Goal: Information Seeking & Learning: Learn about a topic

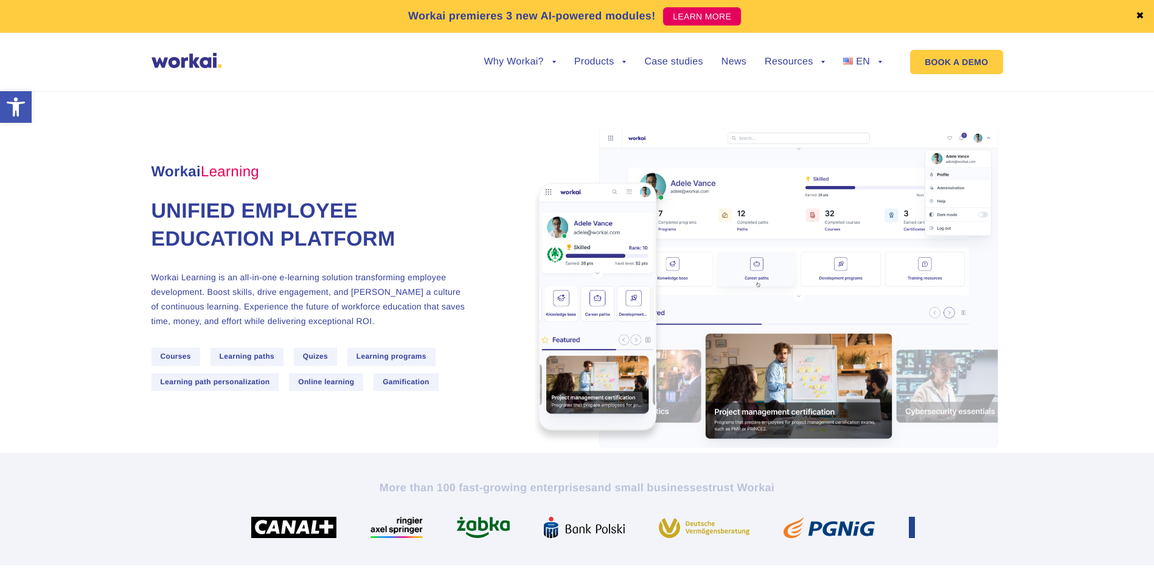
click at [259, 360] on span "Learning paths" at bounding box center [248, 357] width 74 height 18
drag, startPoint x: 304, startPoint y: 361, endPoint x: 356, endPoint y: 362, distance: 52.3
click at [356, 362] on div "Courses Learning paths Quizes Learning programs Learning path personalization O…" at bounding box center [318, 373] width 335 height 50
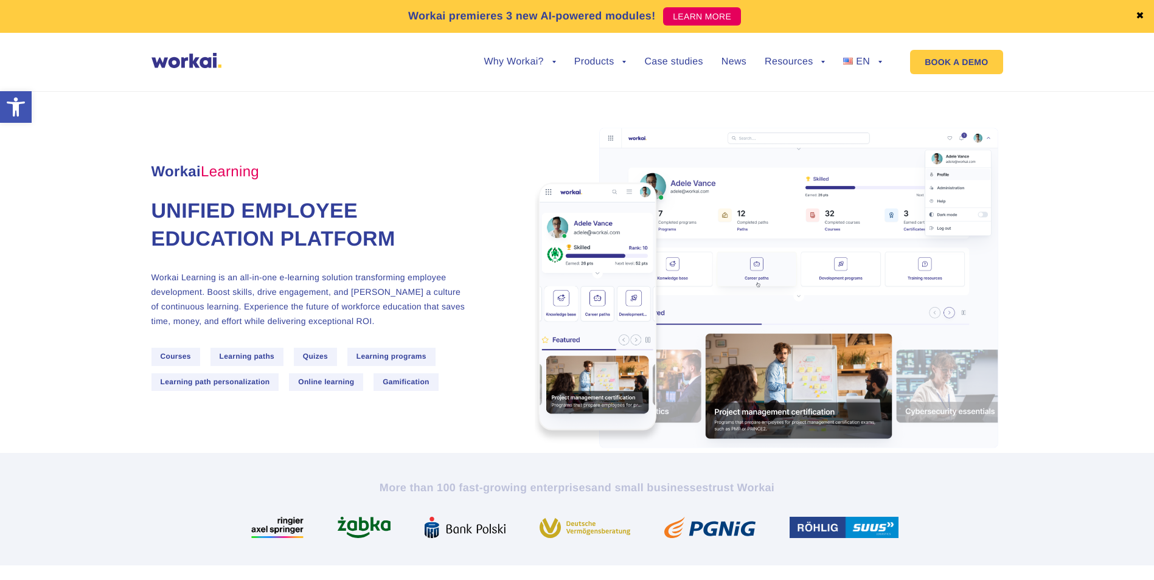
drag, startPoint x: 356, startPoint y: 362, endPoint x: 419, endPoint y: 362, distance: 62.7
click at [419, 362] on span "Learning programs" at bounding box center [391, 357] width 88 height 18
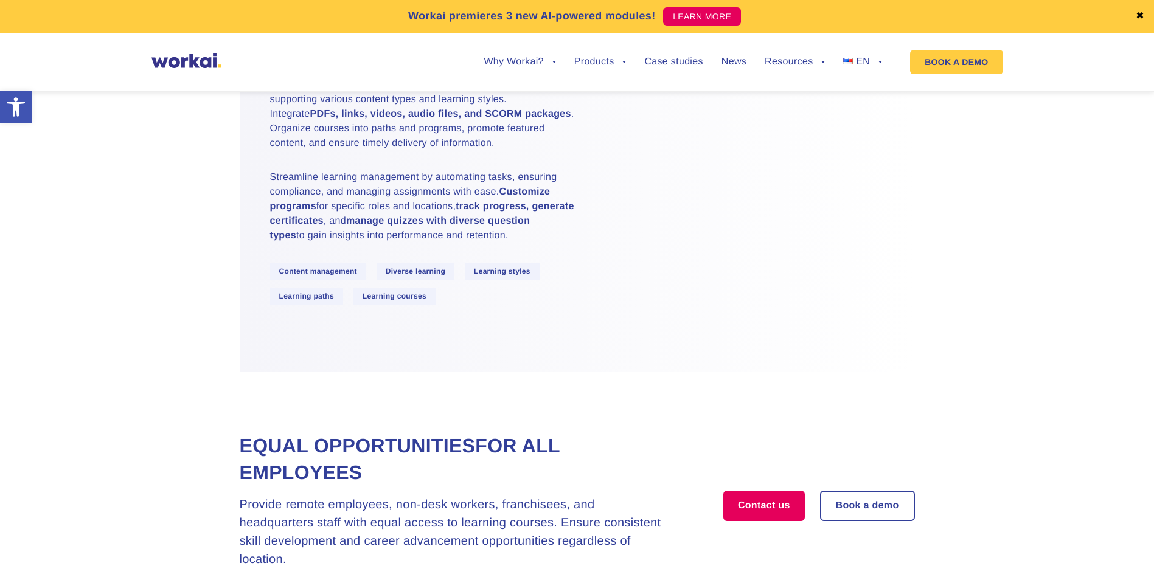
scroll to position [1399, 0]
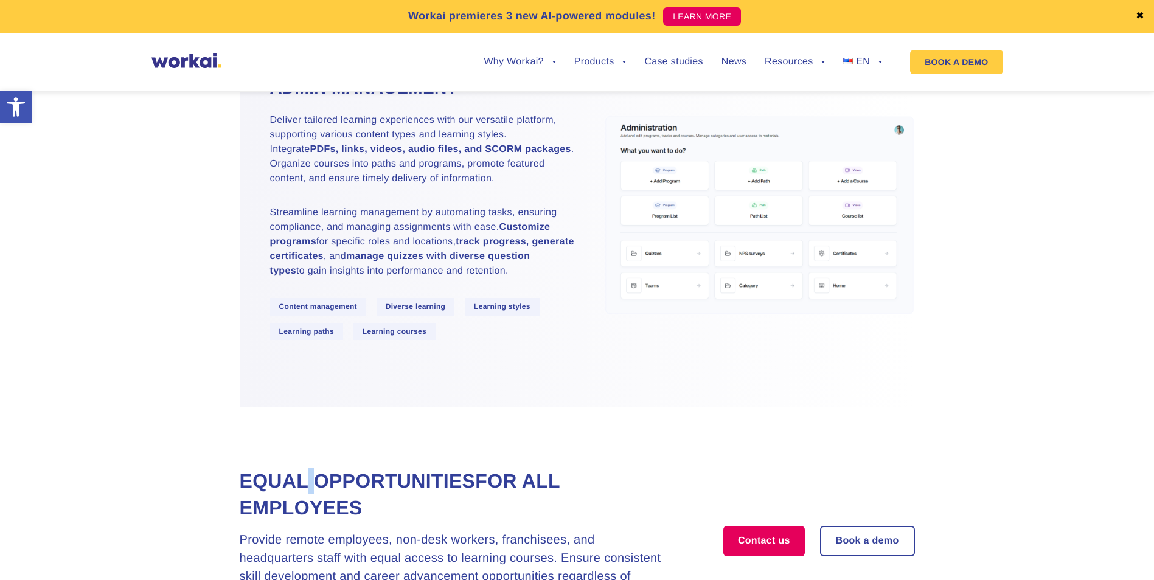
click at [318, 491] on section "Equal opportunities for all employees Provide remote employees, non-desk worker…" at bounding box center [577, 536] width 1154 height 257
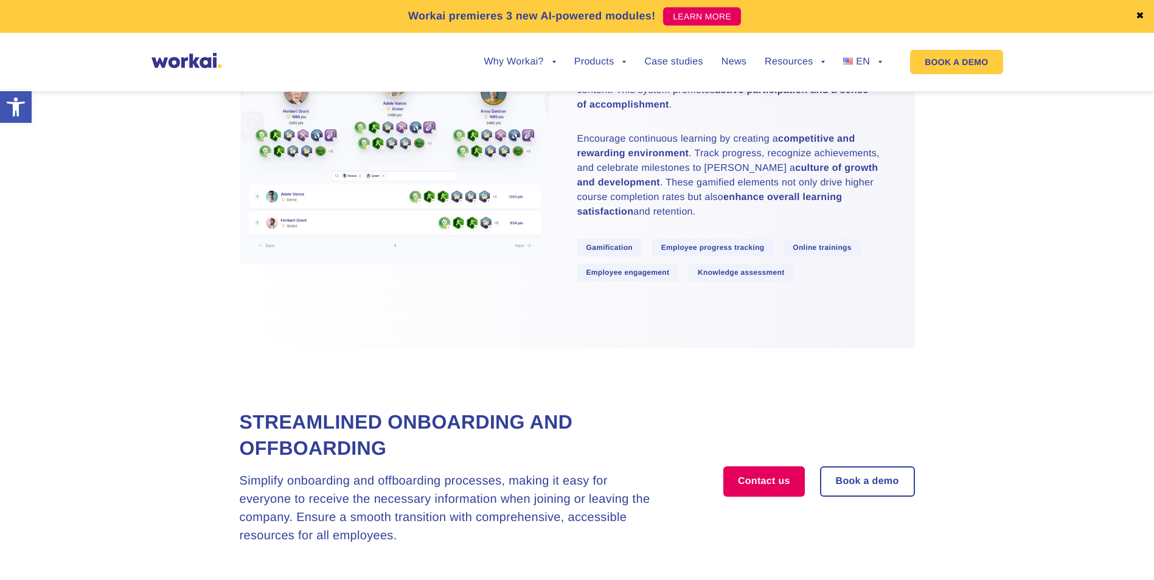
click at [476, 386] on section "Streamlined onboarding and offboarding Simplify onboarding and offboarding proc…" at bounding box center [577, 477] width 1154 height 257
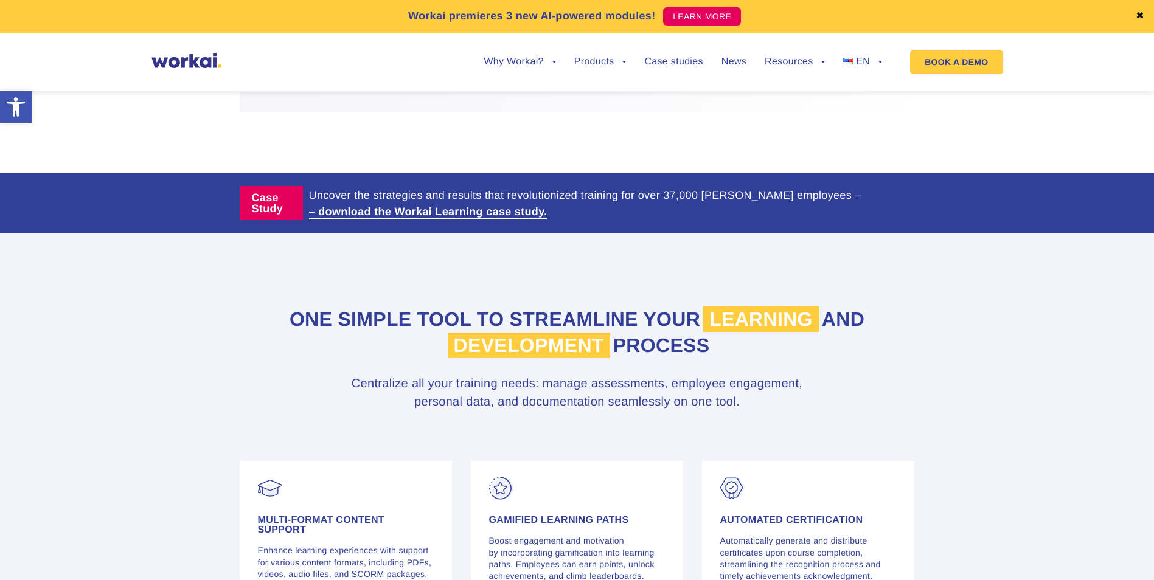
scroll to position [2981, 0]
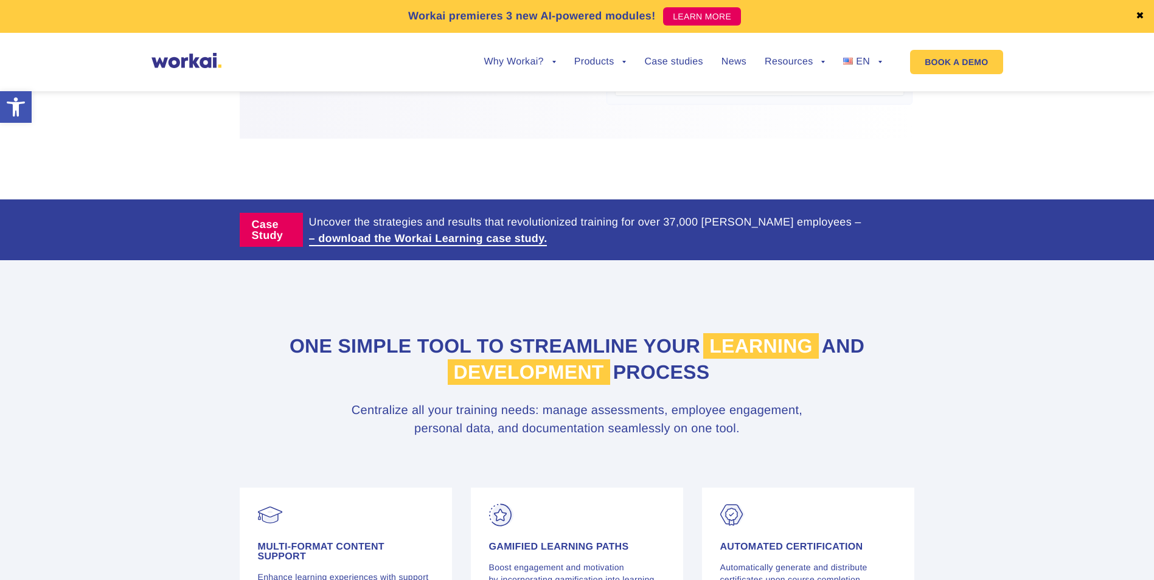
click at [491, 260] on section "Case Study Uncover the strategies and results that revolutionized training for …" at bounding box center [577, 230] width 1154 height 61
click at [522, 200] on div at bounding box center [577, 169] width 456 height 61
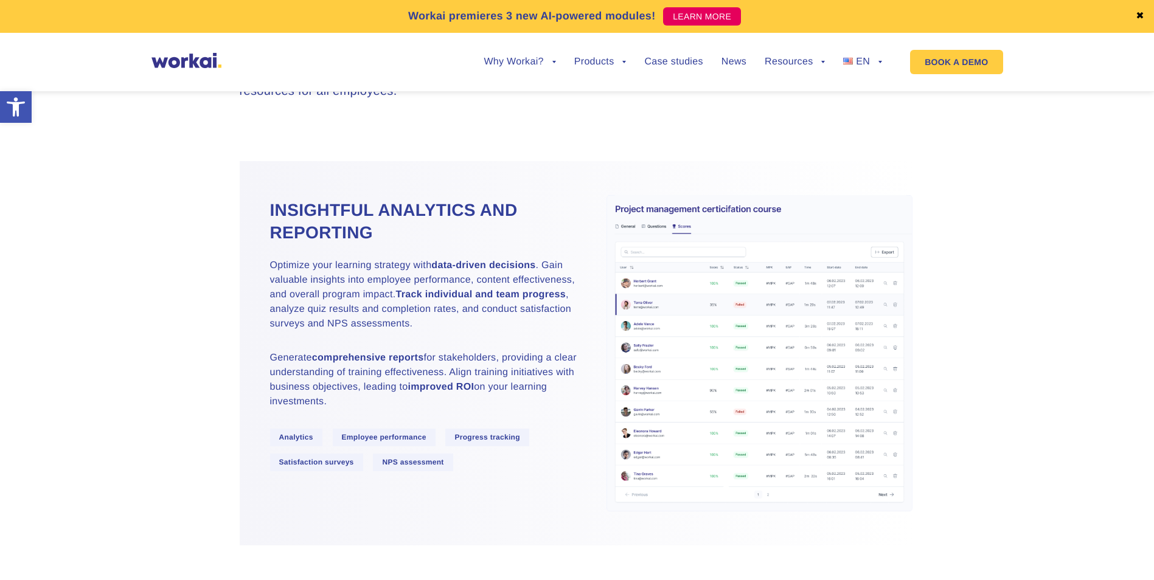
scroll to position [2555, 0]
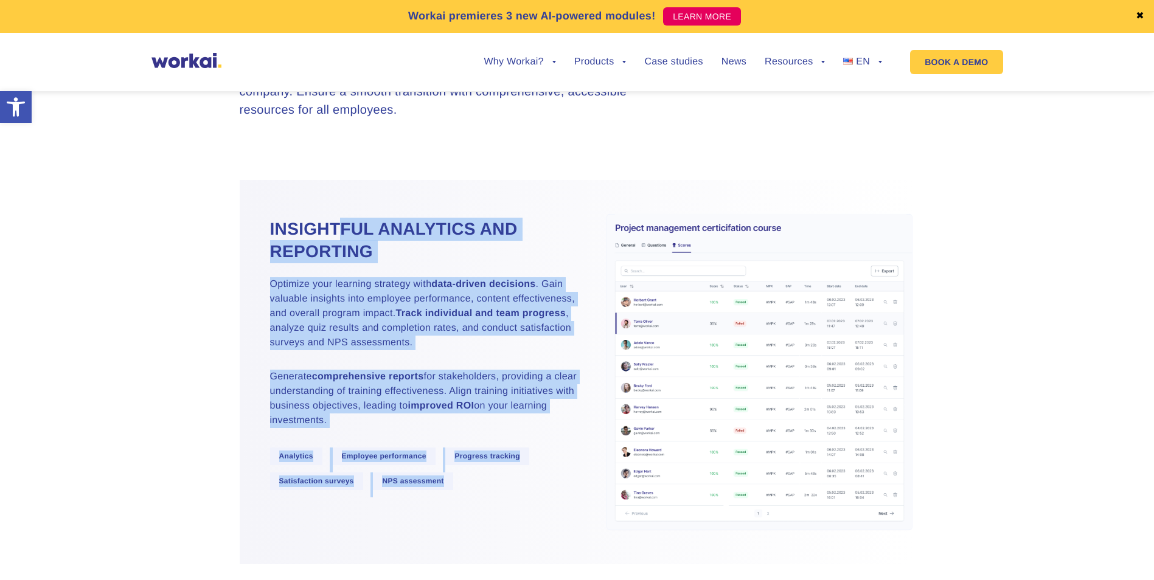
drag, startPoint x: 723, startPoint y: 222, endPoint x: 348, endPoint y: 219, distance: 374.8
click at [348, 219] on div "Insightful analytics and reporting Optimize your learning strategy with data-dr…" at bounding box center [577, 372] width 675 height 385
drag, startPoint x: 348, startPoint y: 219, endPoint x: 338, endPoint y: 277, distance: 59.2
click at [338, 264] on h2 "Insightful analytics and reporting" at bounding box center [423, 241] width 307 height 46
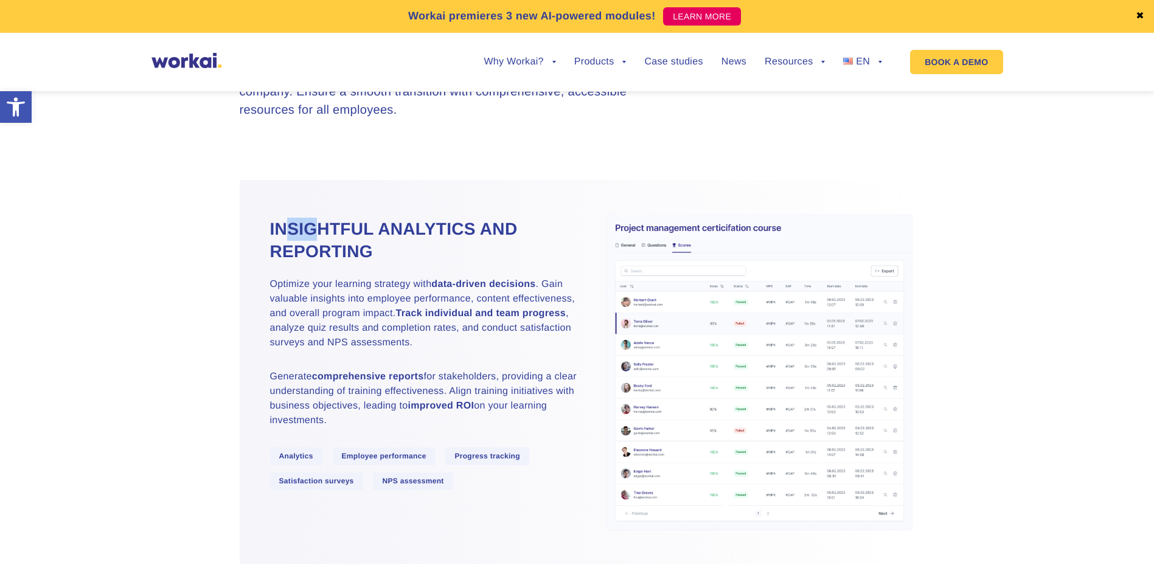
drag, startPoint x: 285, startPoint y: 254, endPoint x: 318, endPoint y: 257, distance: 33.0
click at [318, 257] on h2 "Insightful analytics and reporting" at bounding box center [423, 241] width 307 height 46
drag, startPoint x: 318, startPoint y: 257, endPoint x: 383, endPoint y: 256, distance: 65.1
click at [383, 256] on h2 "Insightful analytics and reporting" at bounding box center [423, 241] width 307 height 46
drag, startPoint x: 383, startPoint y: 256, endPoint x: 333, endPoint y: 256, distance: 50.5
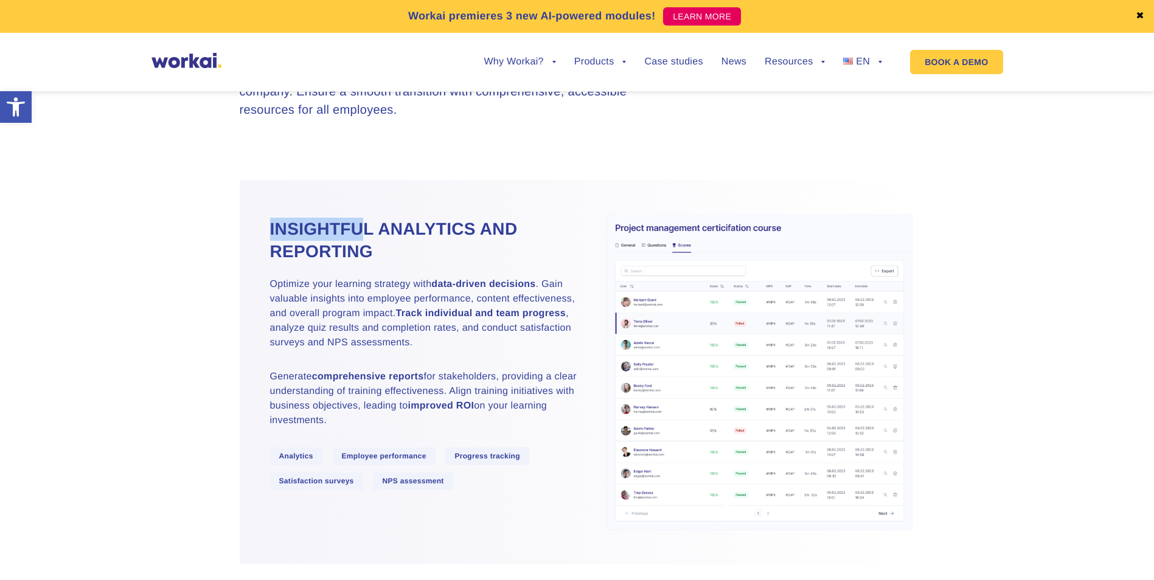
click at [333, 256] on h2 "Insightful analytics and reporting" at bounding box center [423, 241] width 307 height 46
drag, startPoint x: 266, startPoint y: 253, endPoint x: 386, endPoint y: 257, distance: 119.9
click at [386, 257] on div "Insightful analytics and reporting Optimize your learning strategy with data-dr…" at bounding box center [409, 372] width 338 height 309
drag, startPoint x: 386, startPoint y: 257, endPoint x: 460, endPoint y: 248, distance: 74.7
click at [460, 248] on h2 "Insightful analytics and reporting" at bounding box center [423, 241] width 307 height 46
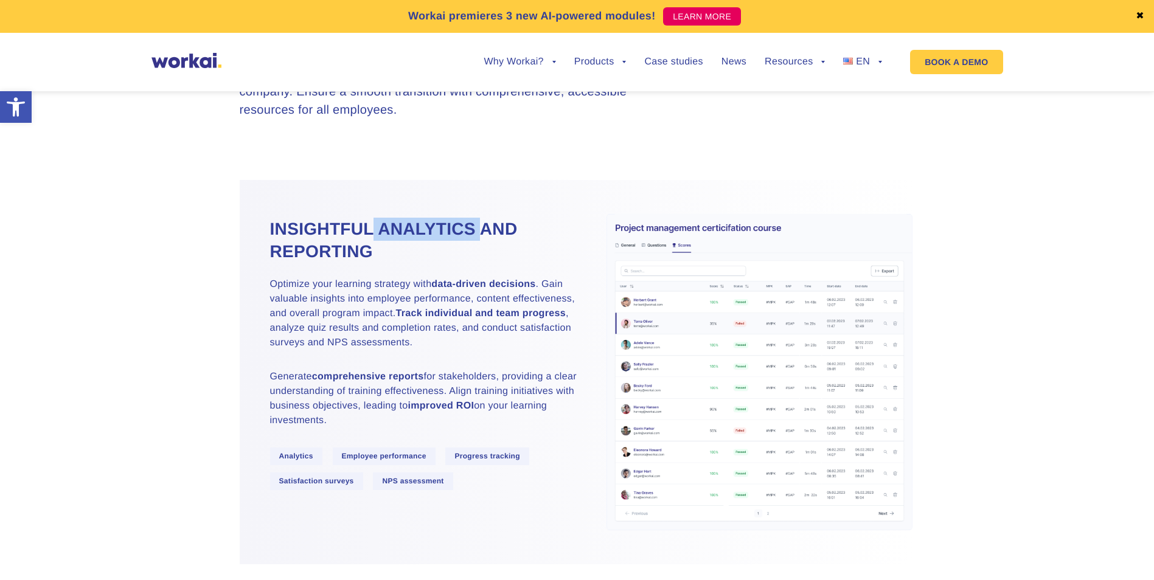
drag, startPoint x: 388, startPoint y: 254, endPoint x: 513, endPoint y: 253, distance: 125.9
click at [513, 253] on h2 "Insightful analytics and reporting" at bounding box center [423, 241] width 307 height 46
click at [544, 257] on h2 "Insightful analytics and reporting" at bounding box center [423, 241] width 307 height 46
drag, startPoint x: 513, startPoint y: 252, endPoint x: 377, endPoint y: 282, distance: 139.4
click at [377, 264] on h2 "Insightful analytics and reporting" at bounding box center [423, 241] width 307 height 46
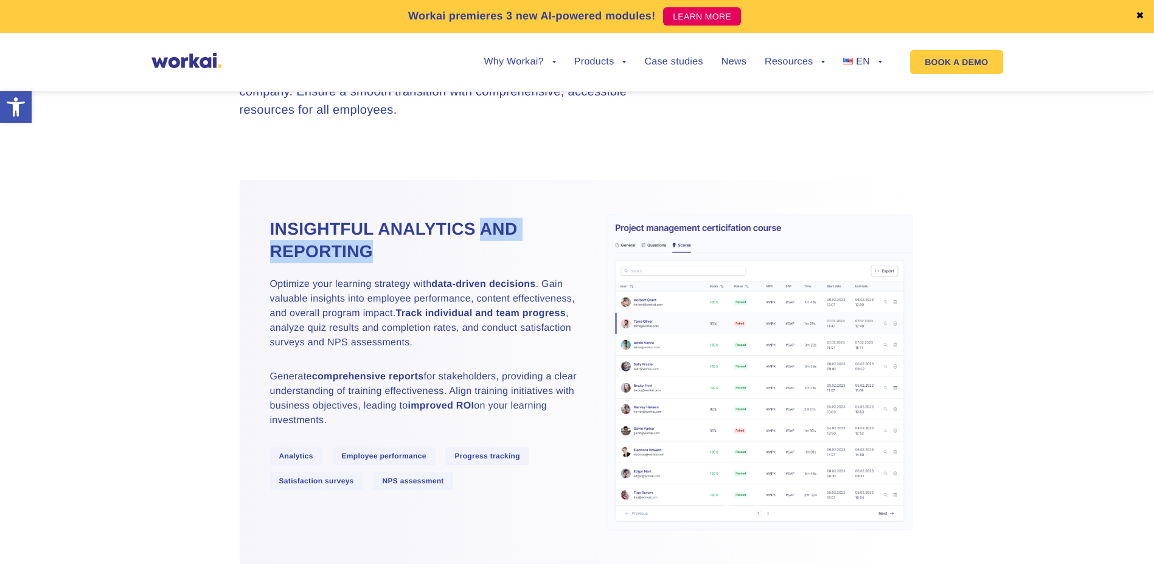
drag, startPoint x: 377, startPoint y: 282, endPoint x: 411, endPoint y: 284, distance: 34.1
click at [411, 264] on h2 "Insightful analytics and reporting" at bounding box center [423, 241] width 307 height 46
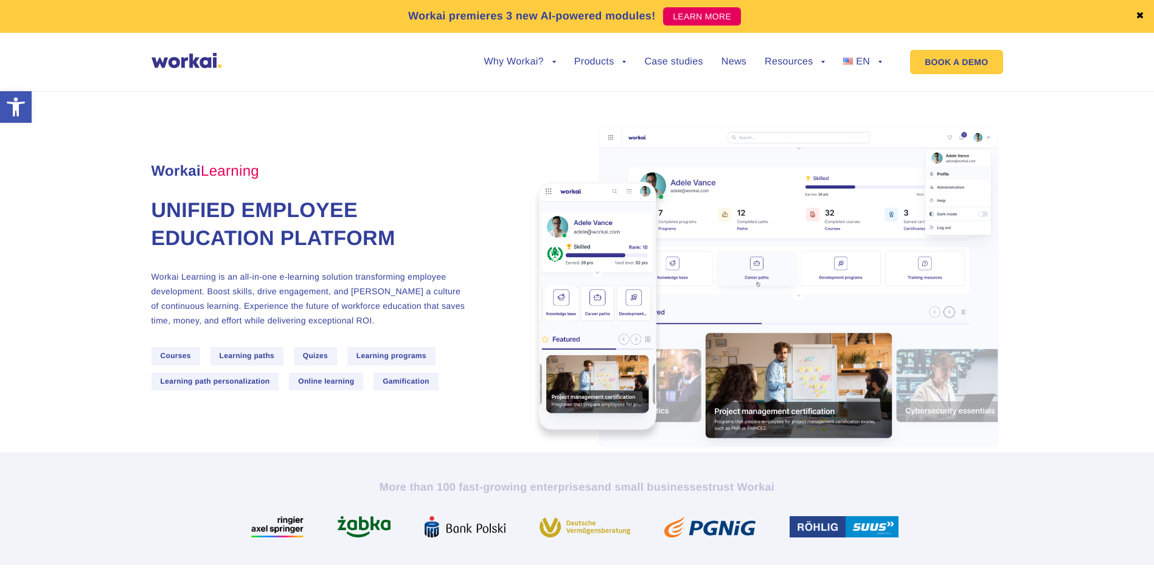
scroll to position [0, 0]
click at [537, 160] on img at bounding box center [769, 289] width 468 height 329
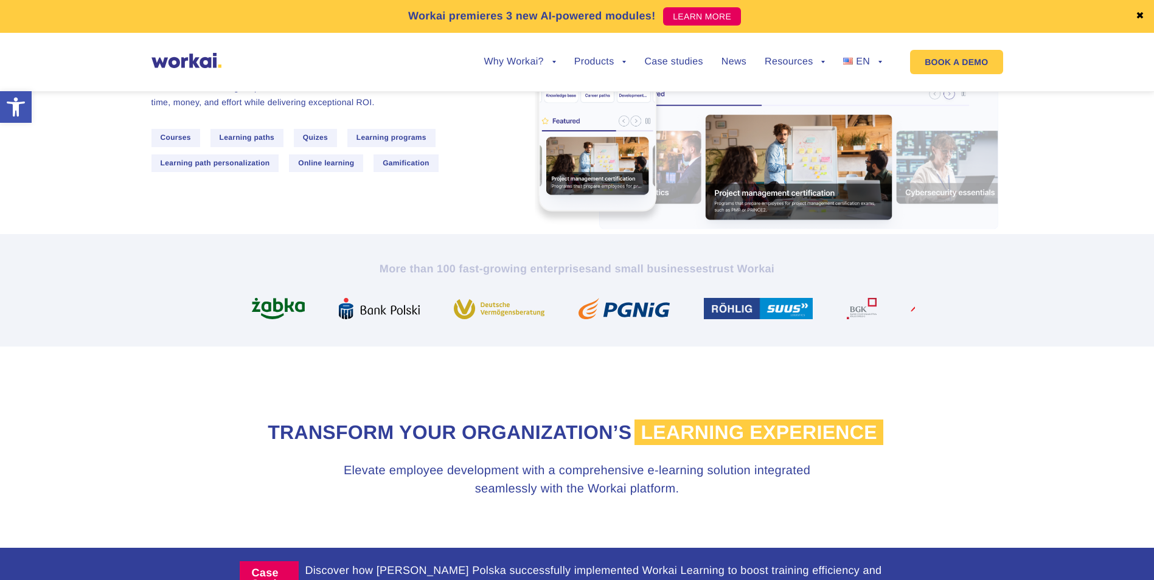
scroll to position [243, 0]
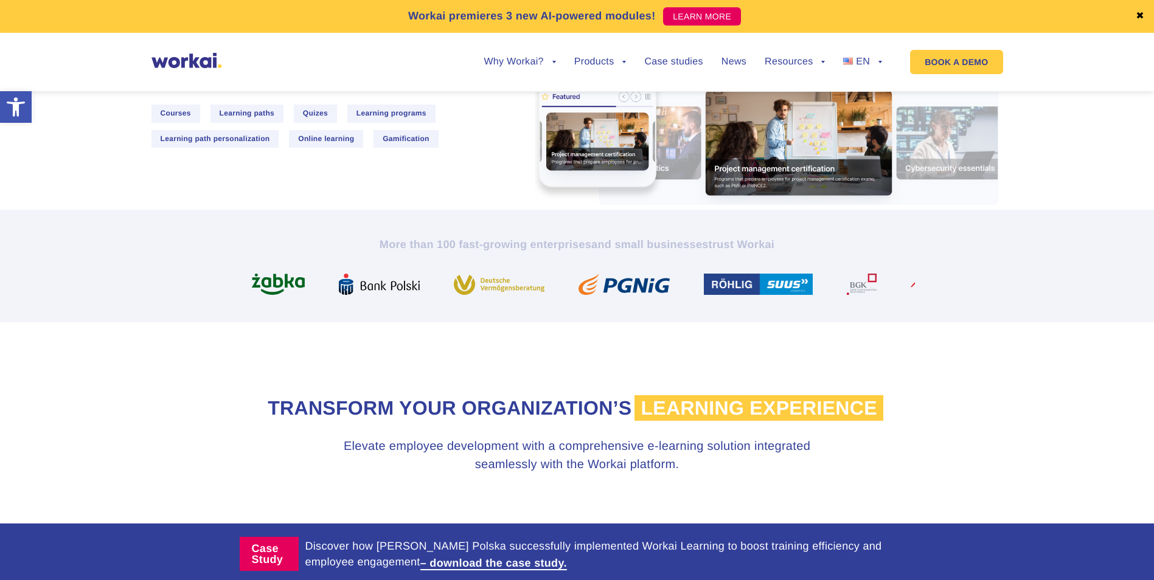
click at [597, 349] on section "Transform your organization’s learning experience Elevate employee development …" at bounding box center [577, 422] width 1154 height 201
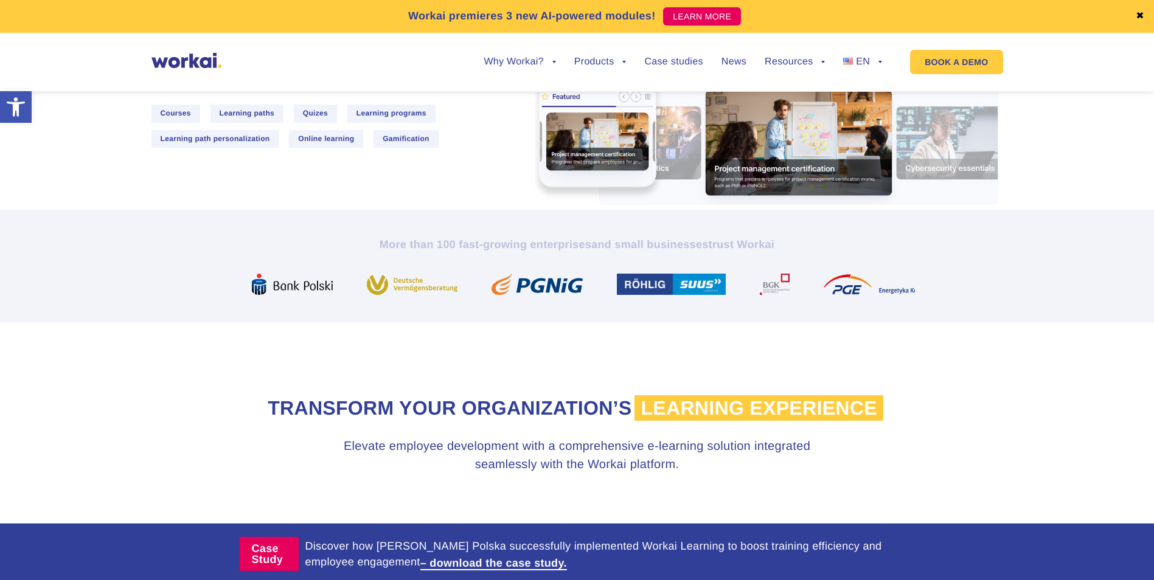
drag, startPoint x: 597, startPoint y: 349, endPoint x: 552, endPoint y: 402, distance: 69.5
click at [552, 402] on h2 "Transform your organization’s learning experience" at bounding box center [577, 408] width 675 height 26
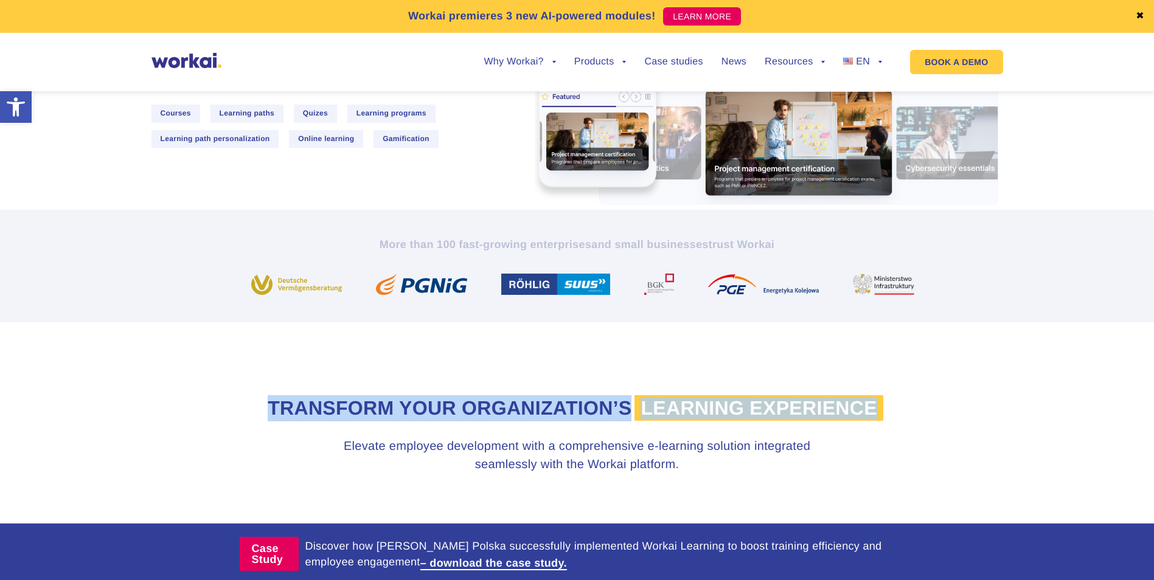
drag, startPoint x: 376, startPoint y: 406, endPoint x: 714, endPoint y: 436, distance: 338.9
click at [714, 422] on h2 "Transform your organization’s learning experience" at bounding box center [577, 408] width 675 height 26
click at [559, 391] on section "Transform your organization’s learning experience Elevate employee development …" at bounding box center [577, 422] width 1154 height 201
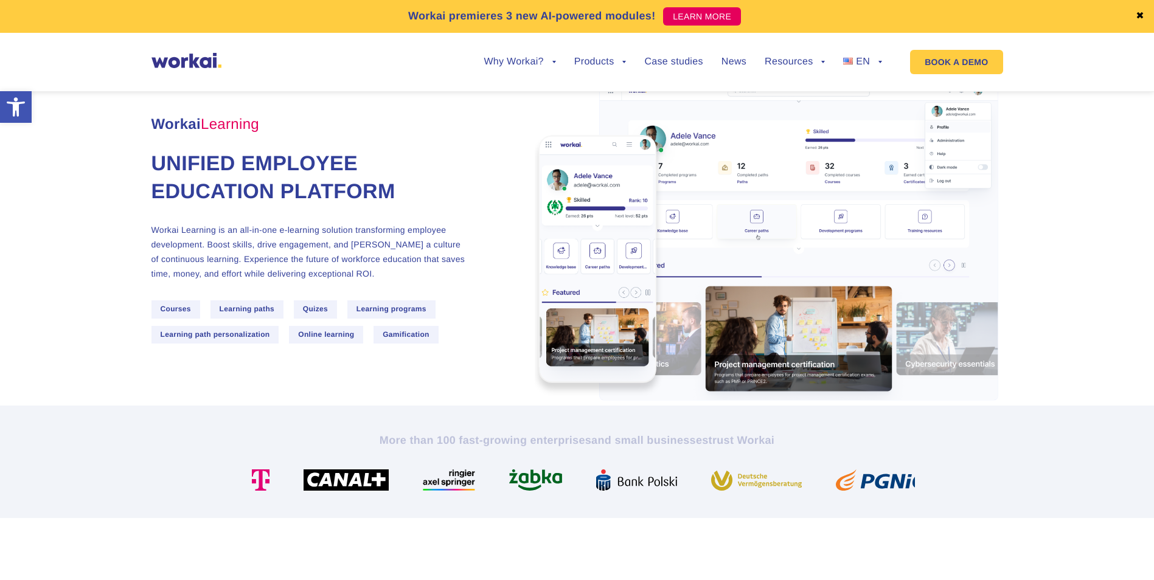
scroll to position [0, 0]
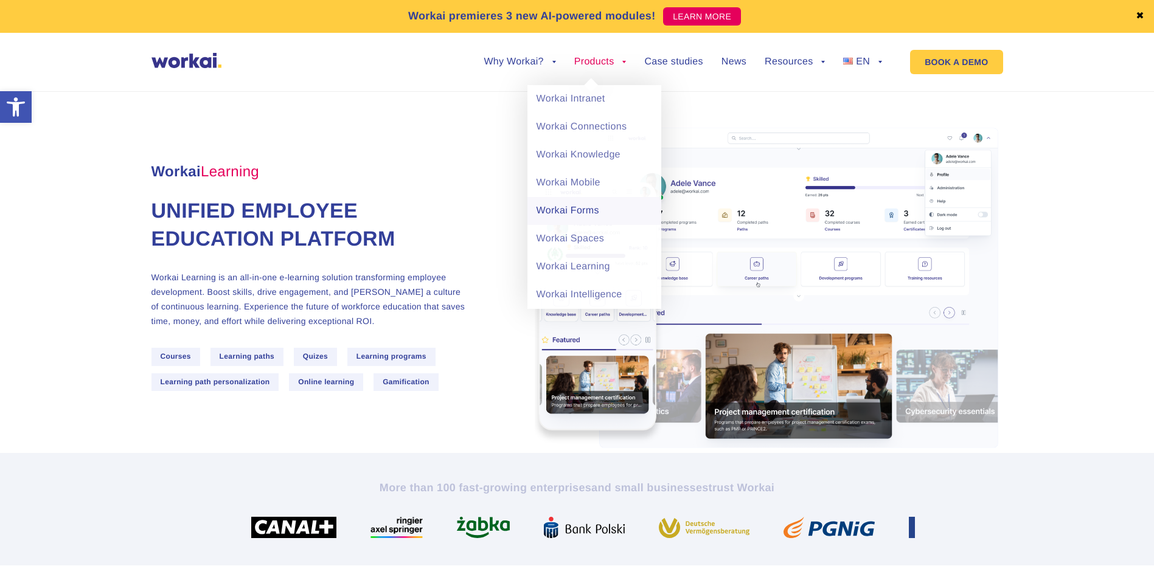
click at [577, 210] on link "Workai Forms" at bounding box center [594, 211] width 134 height 28
